Goal: Use online tool/utility: Use online tool/utility

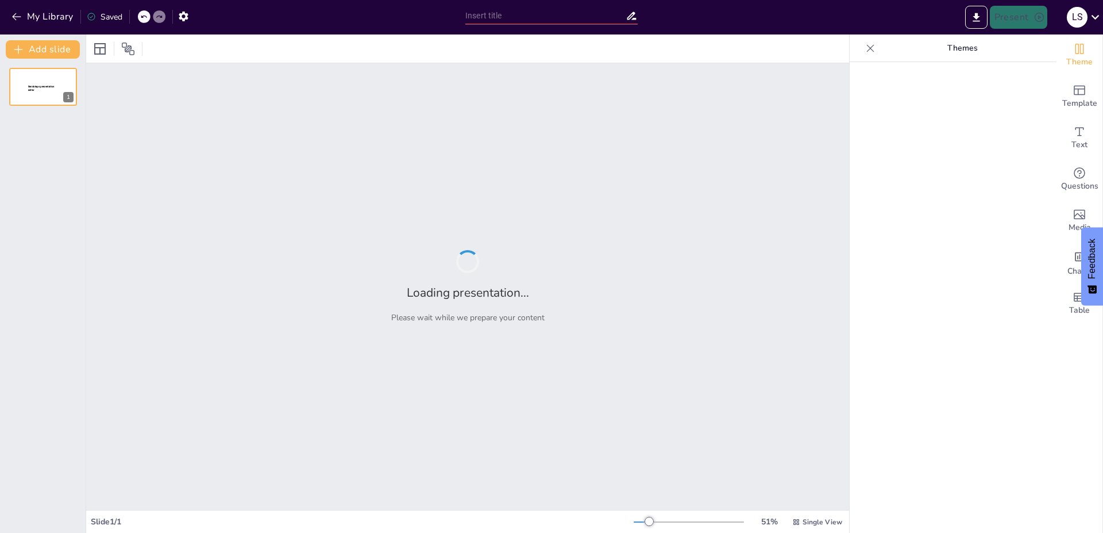
type input "Resultados Impactantes del Concurso 'Vendedores al Combate'"
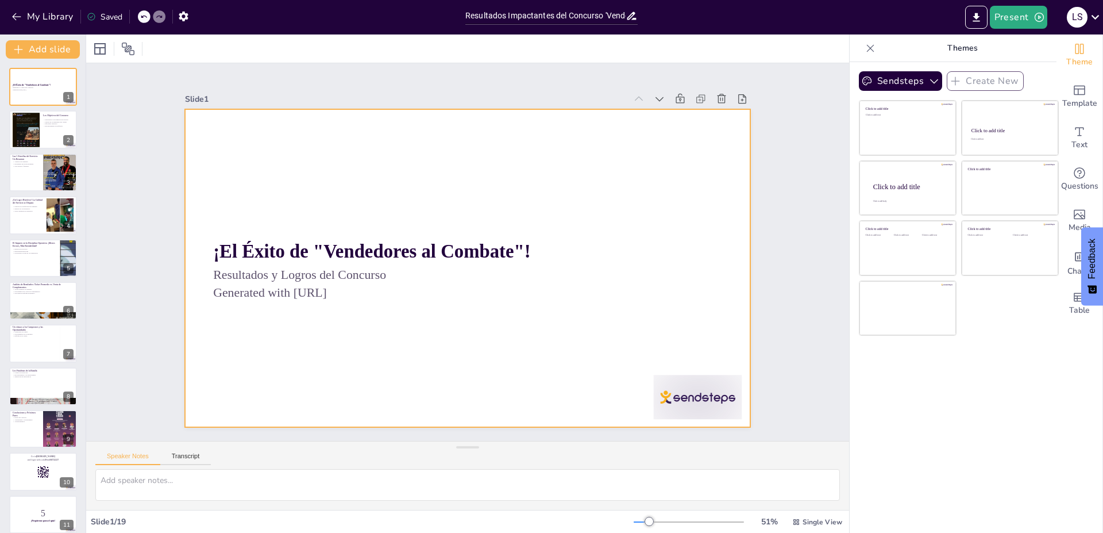
checkbox input "true"
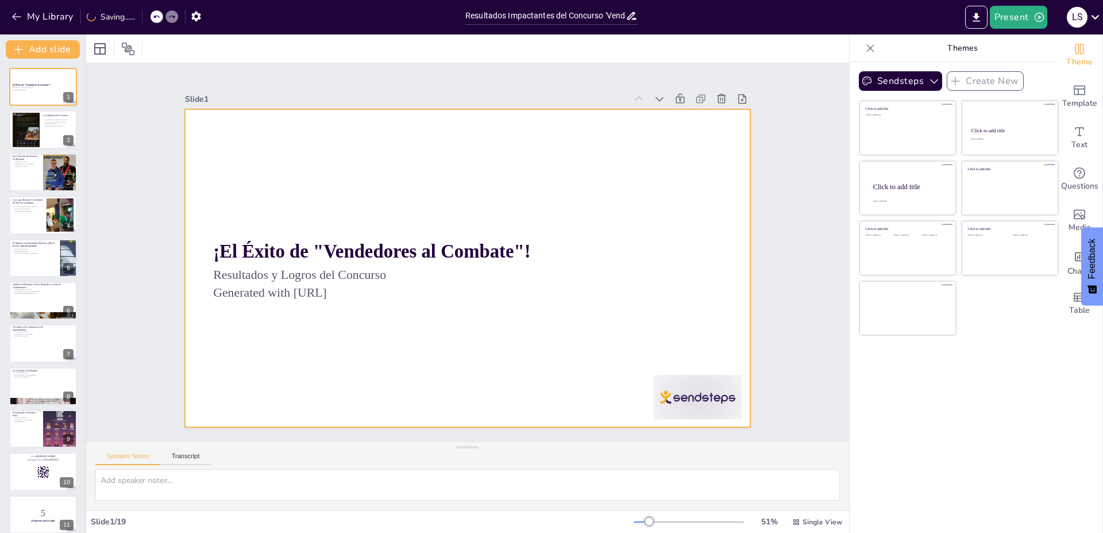
checkbox input "true"
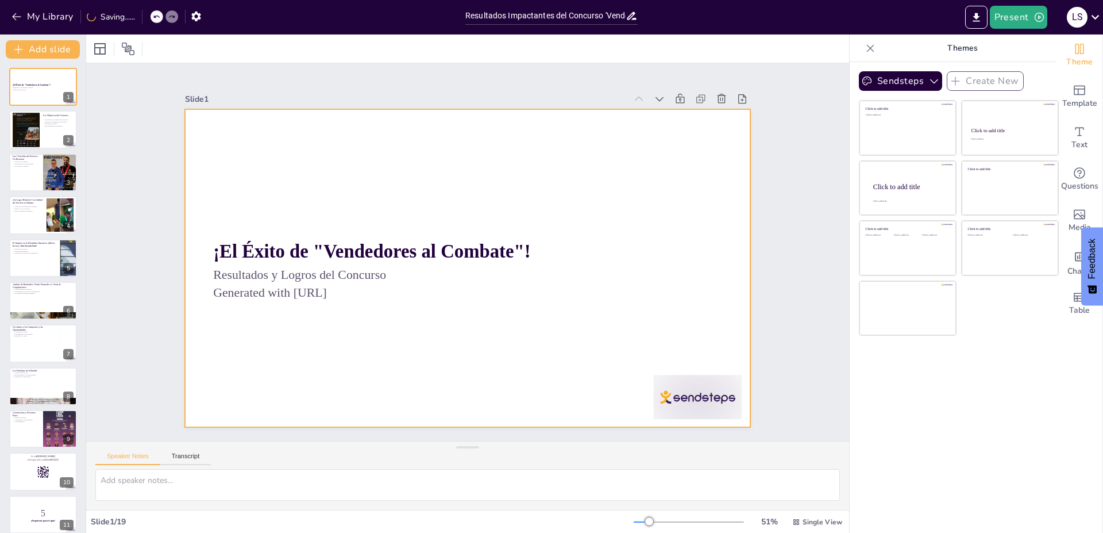
checkbox input "true"
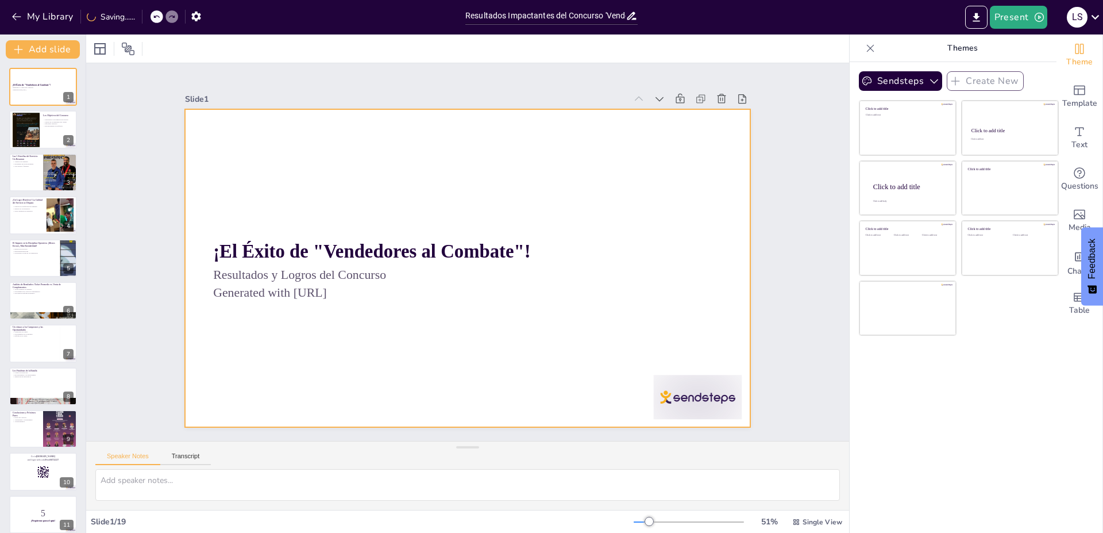
checkbox input "true"
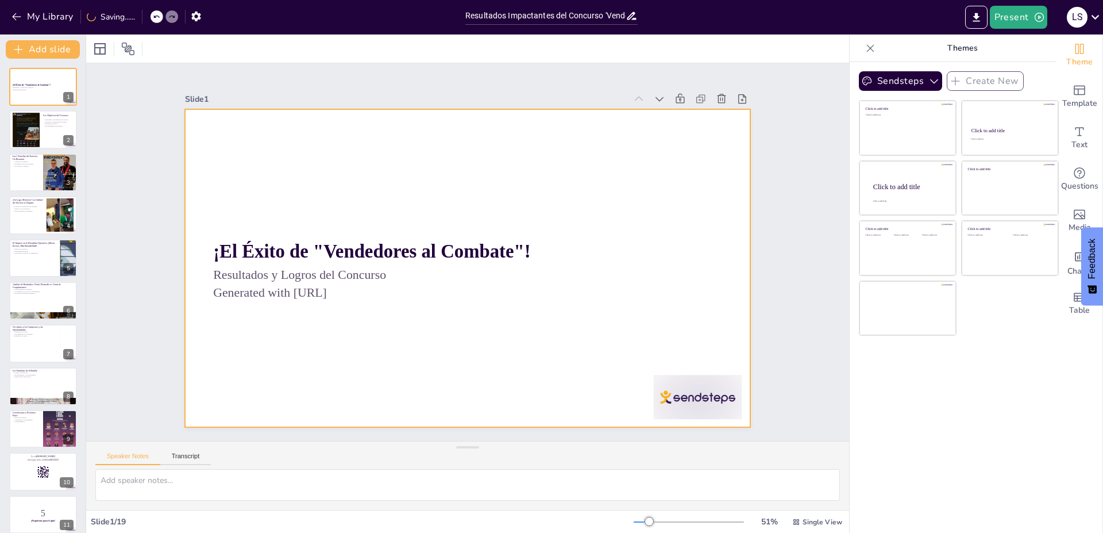
checkbox input "true"
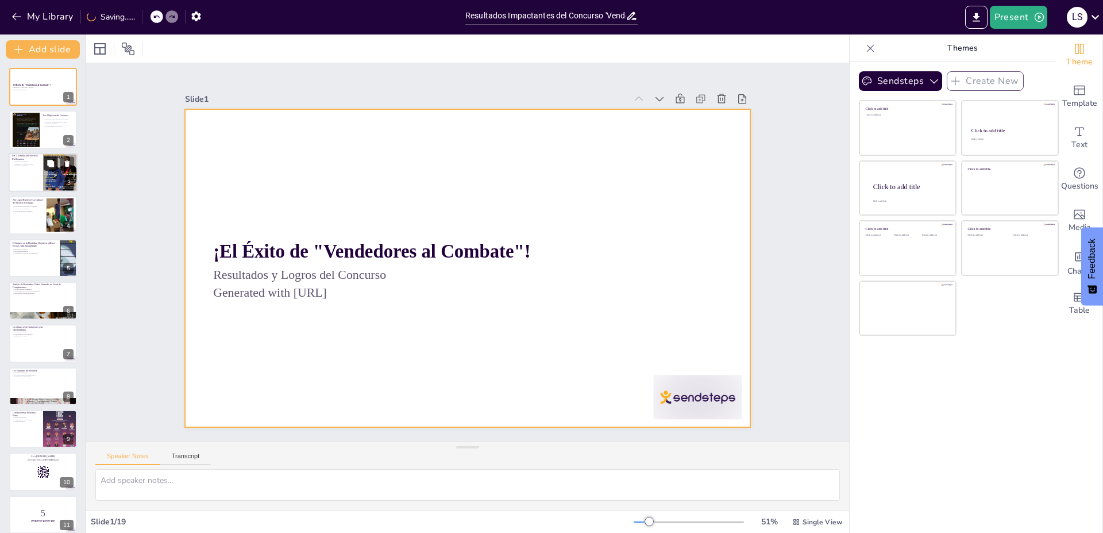
checkbox input "true"
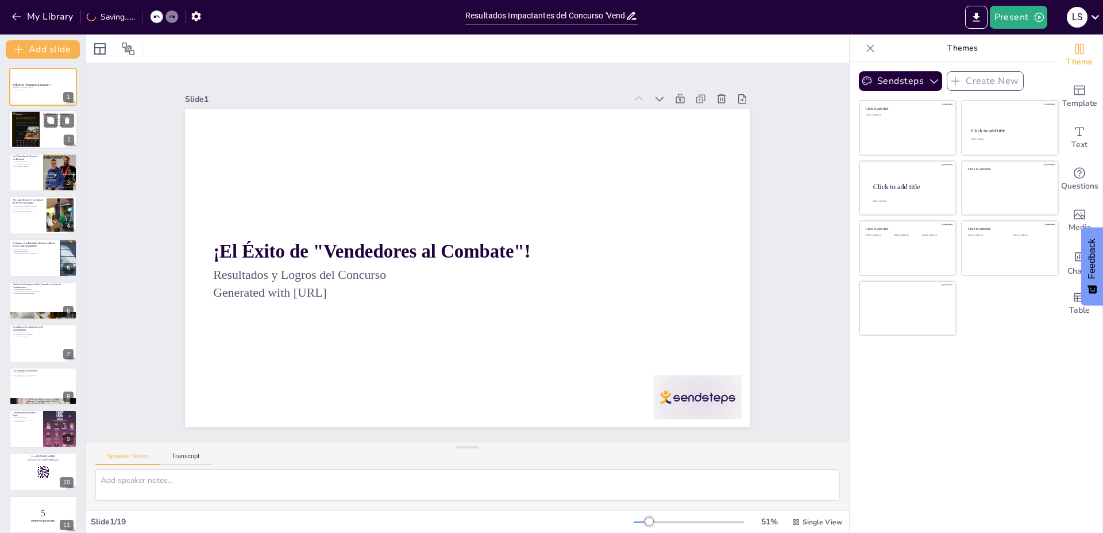
checkbox input "true"
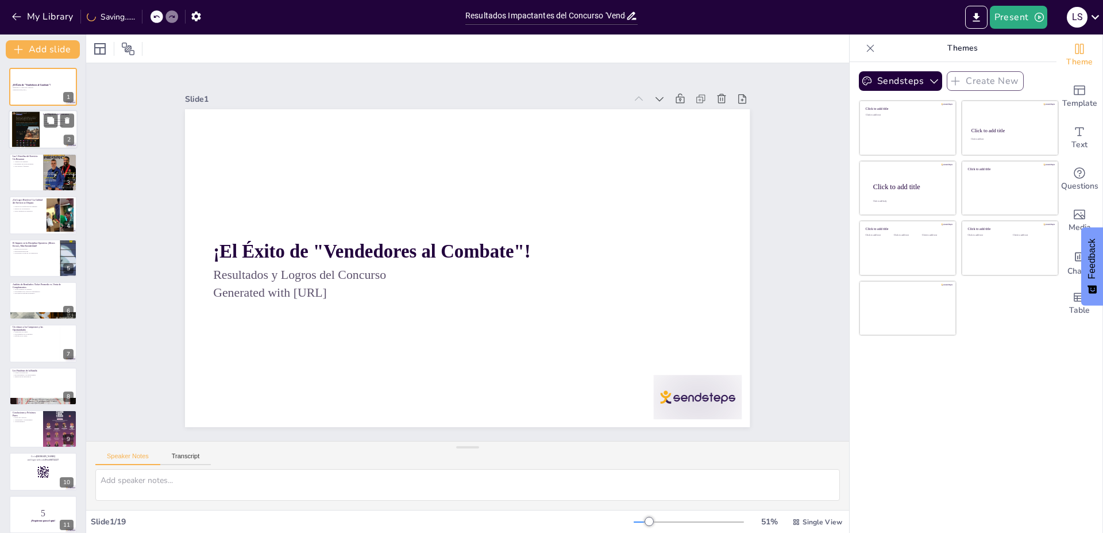
checkbox input "true"
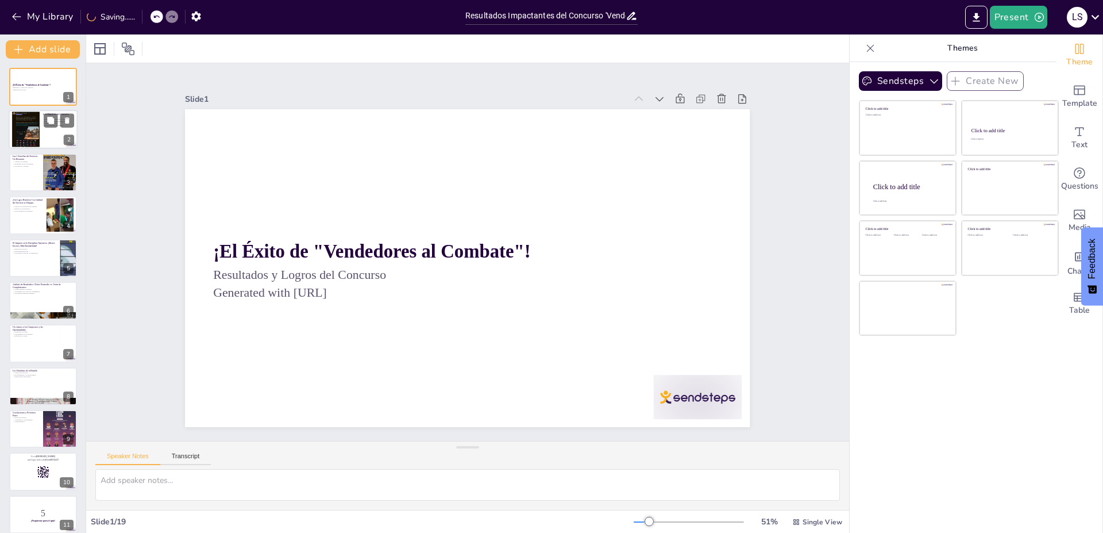
click at [48, 137] on div at bounding box center [43, 129] width 69 height 39
type textarea "La motivación es un aspecto fundamental en cualquier estrategia de ventas. Al e…"
checkbox input "true"
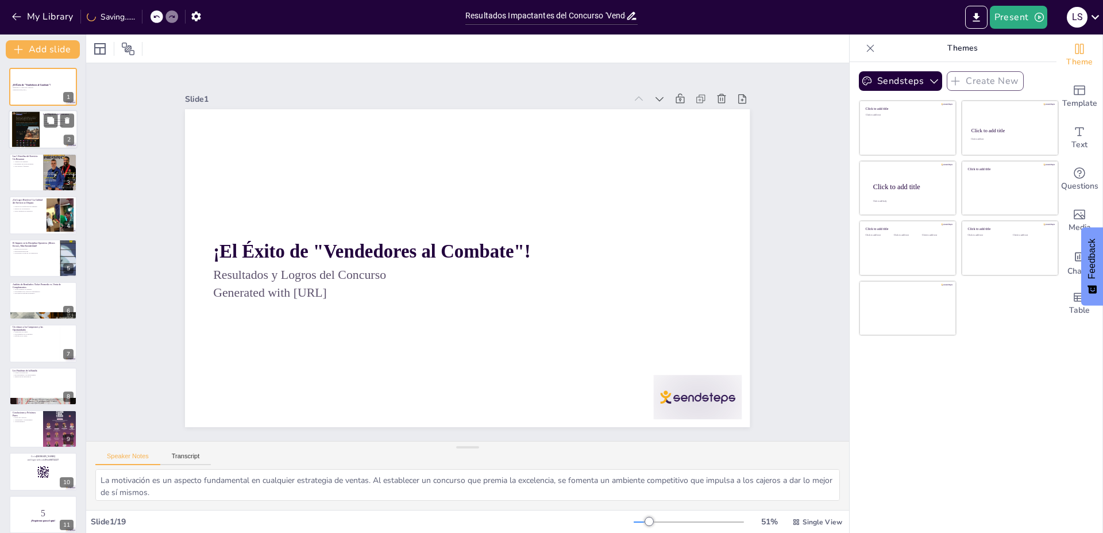
checkbox input "true"
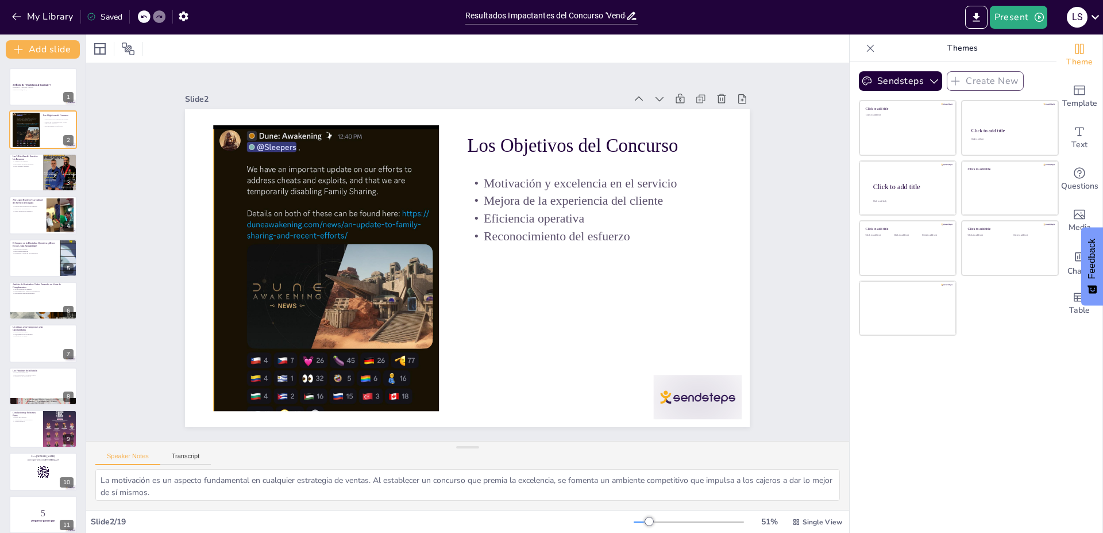
checkbox input "true"
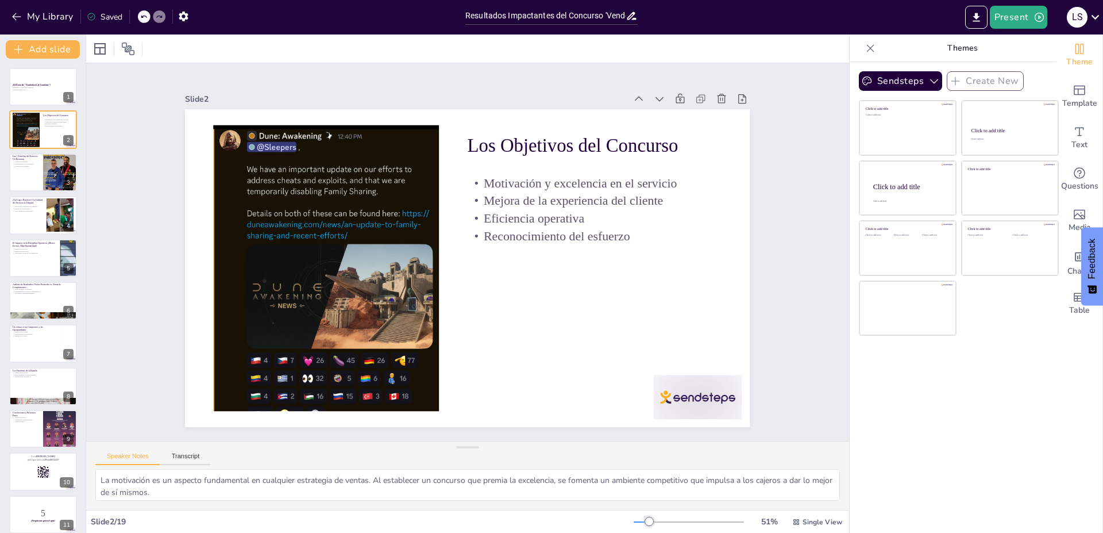
checkbox input "true"
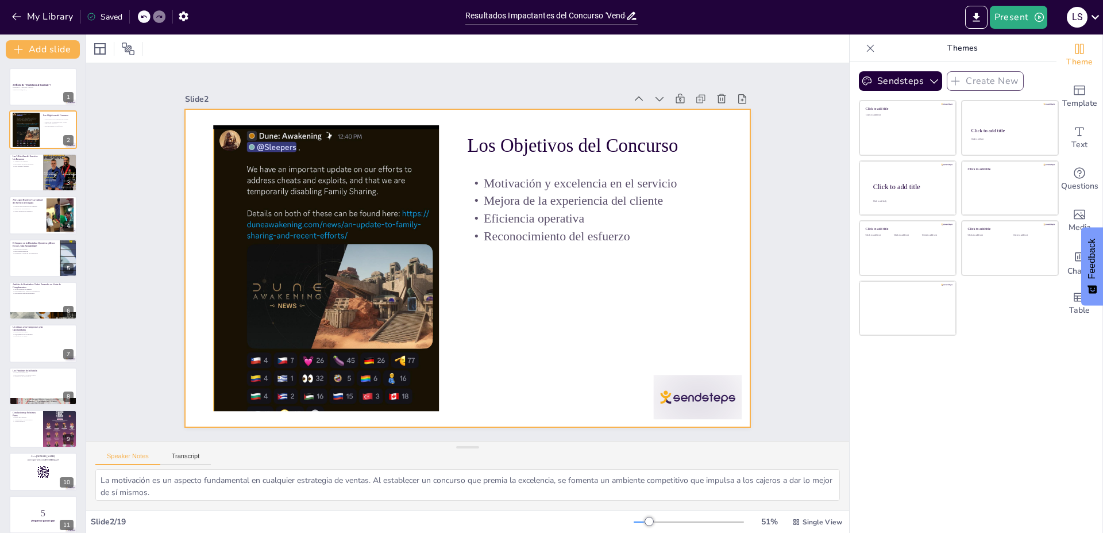
checkbox input "true"
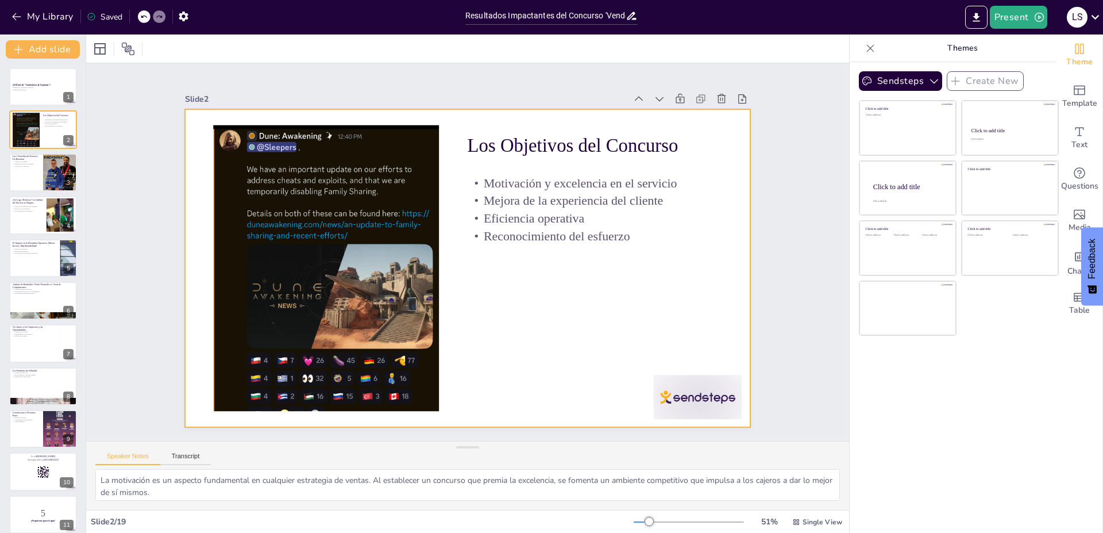
checkbox input "true"
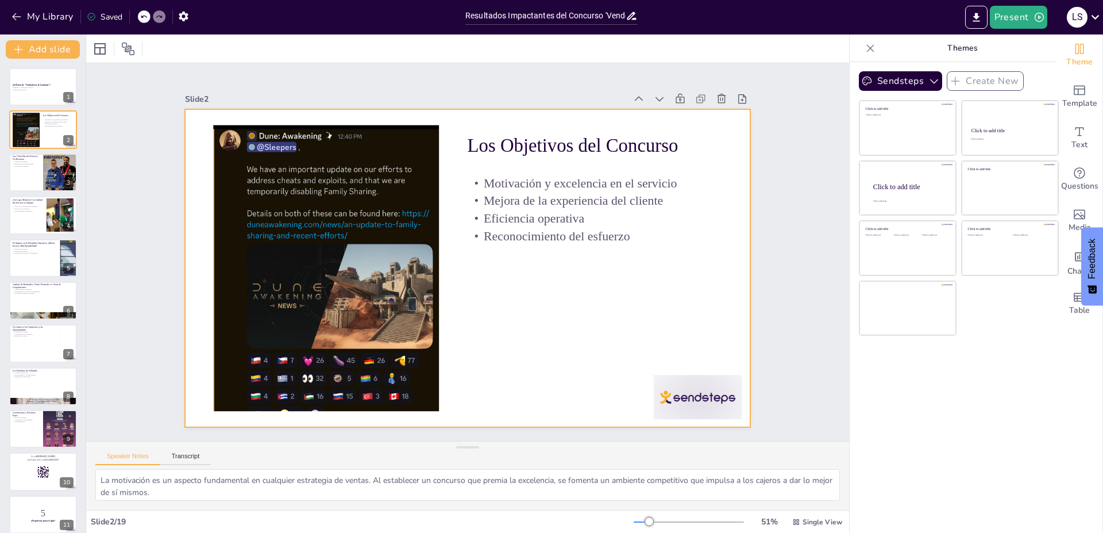
checkbox input "true"
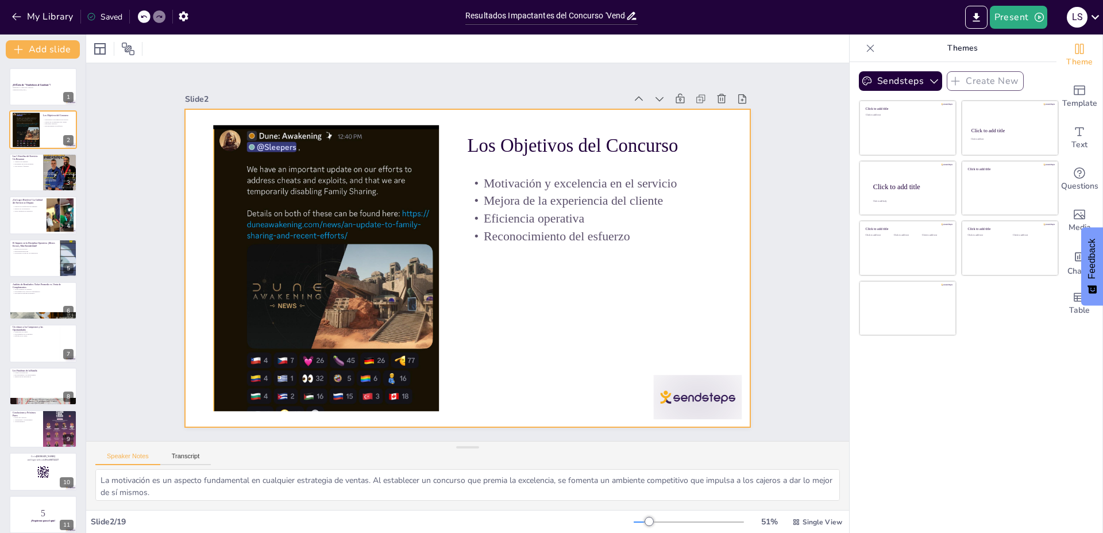
checkbox input "true"
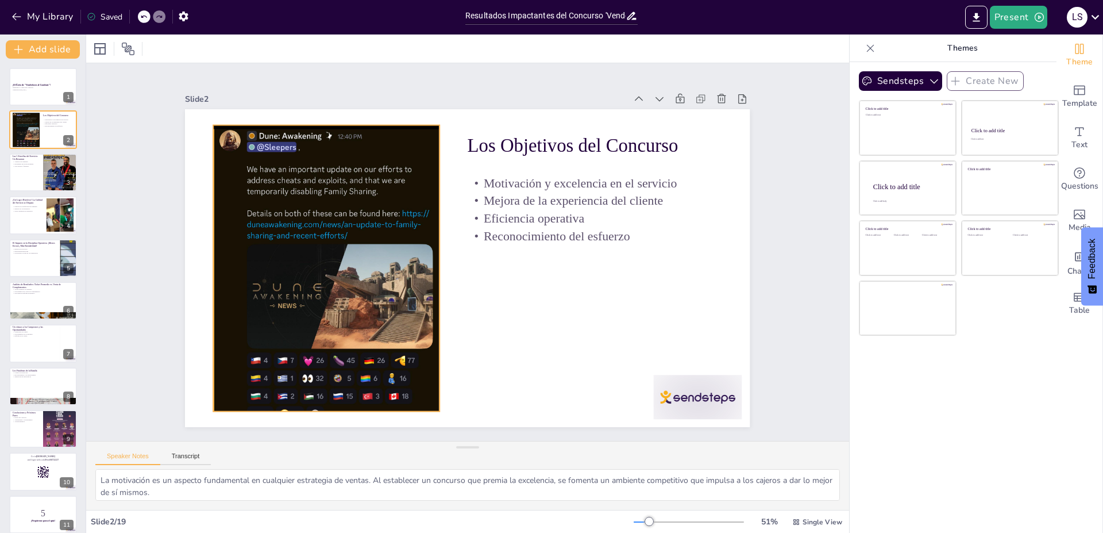
checkbox input "true"
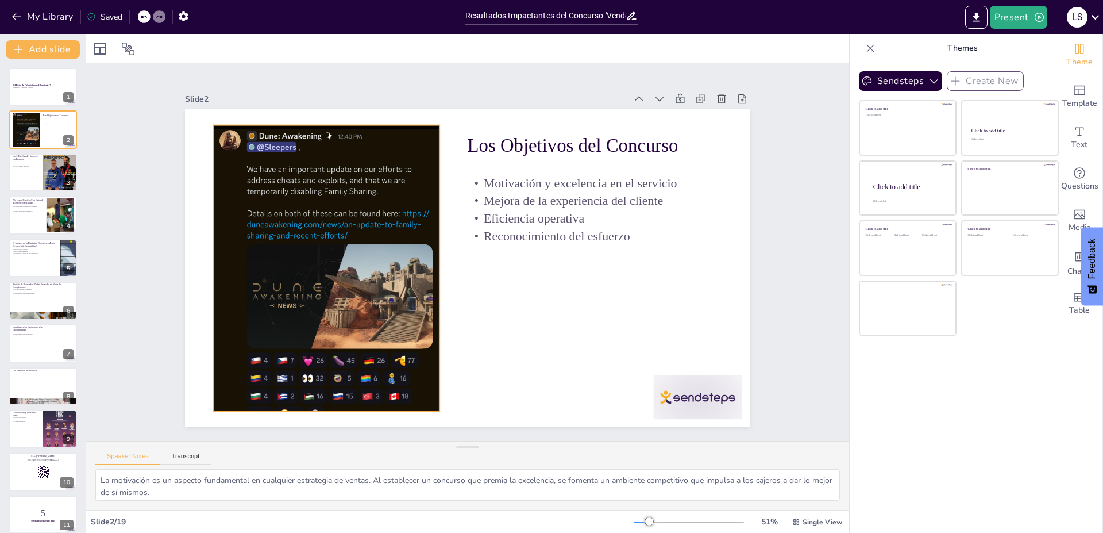
checkbox input "true"
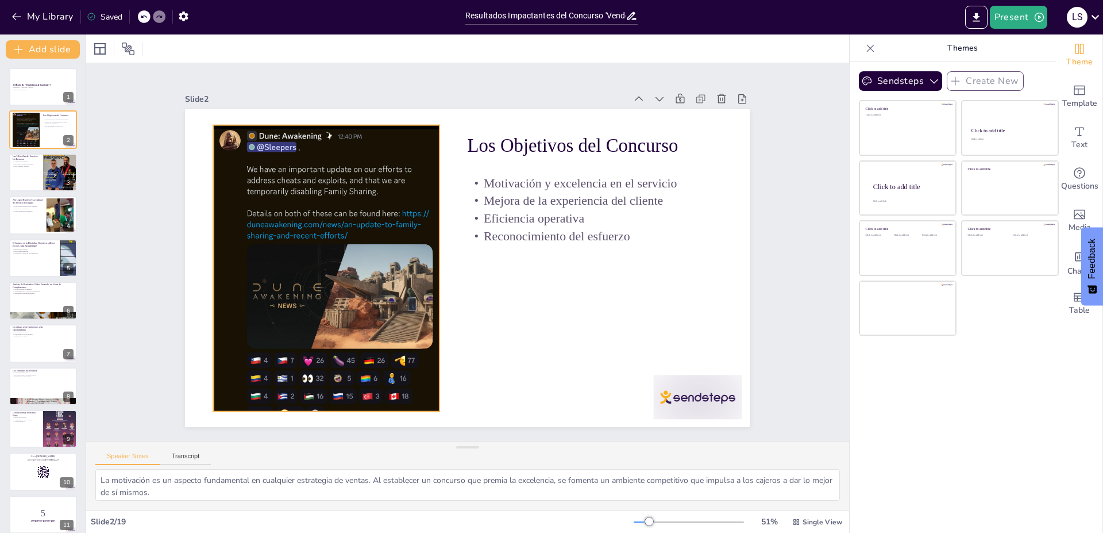
checkbox input "true"
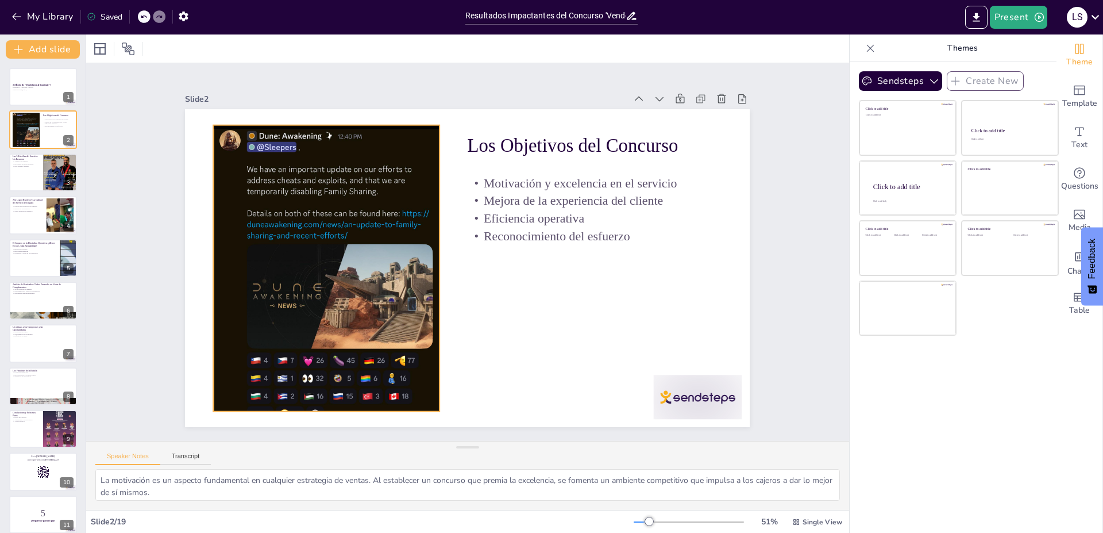
checkbox input "true"
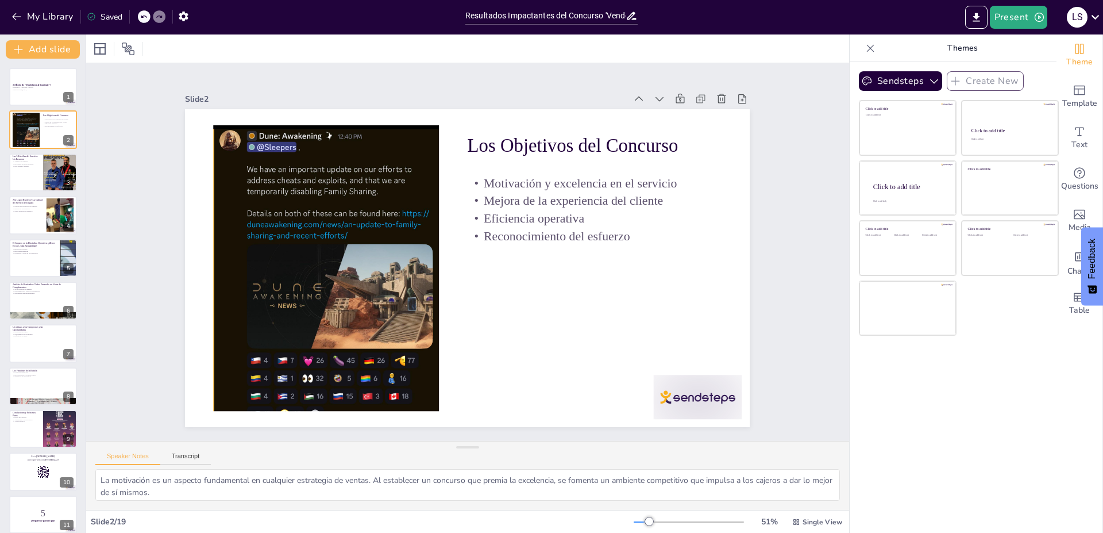
checkbox input "true"
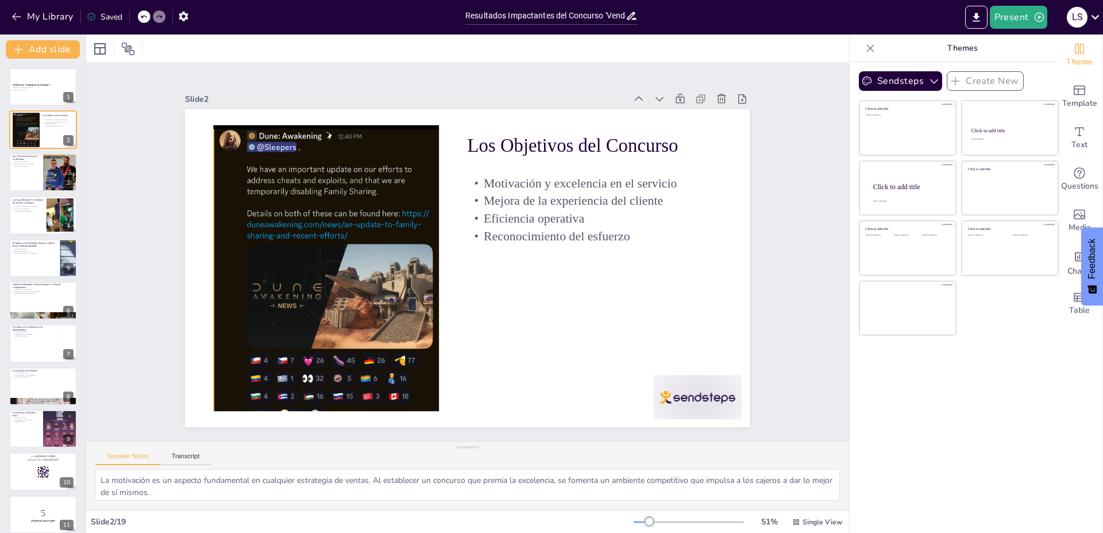
checkbox input "true"
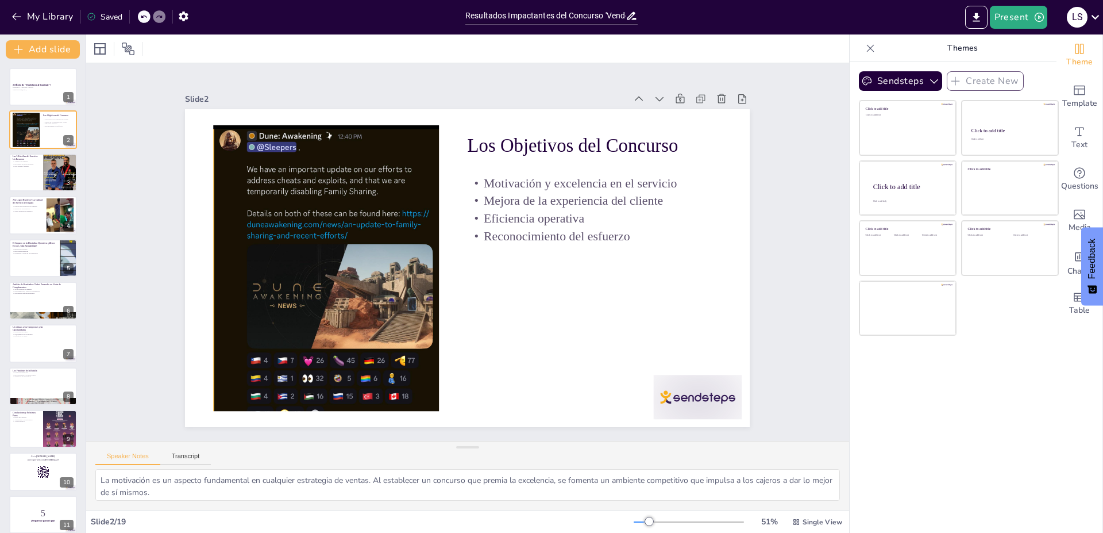
click at [788, 177] on div "Slide 1 ¡El Éxito de "Vendedores al Combate"! Resultados y Logros del Concurso …" at bounding box center [467, 252] width 791 height 820
checkbox input "true"
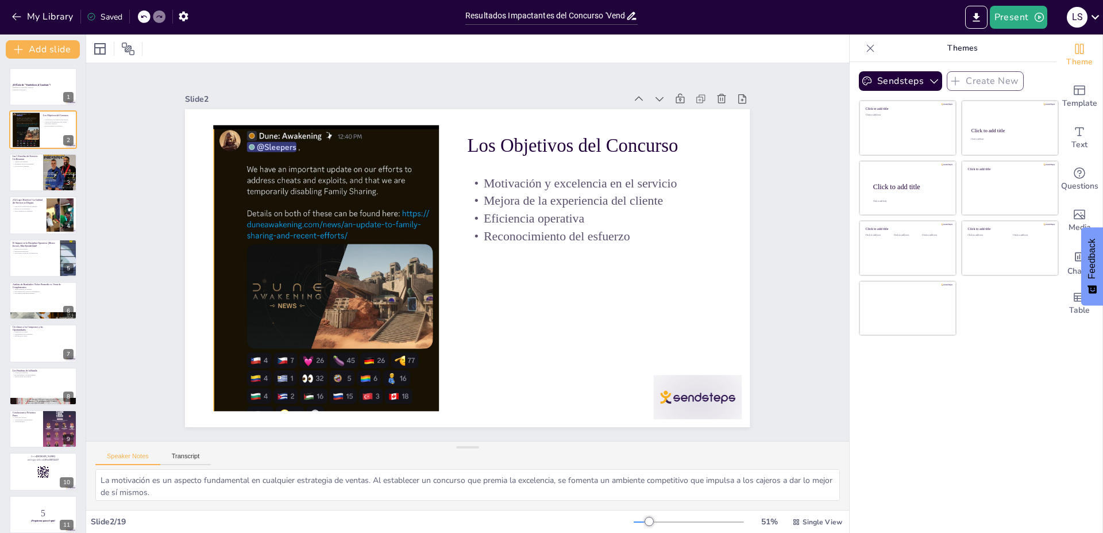
checkbox input "true"
